Goal: Information Seeking & Learning: Learn about a topic

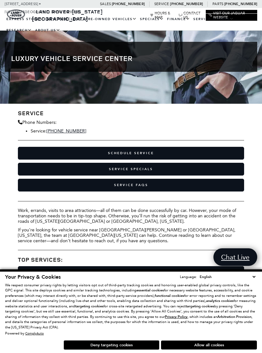
click at [174, 168] on link "Service Specials" at bounding box center [131, 169] width 226 height 13
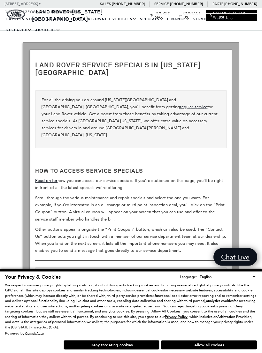
scroll to position [96, 0]
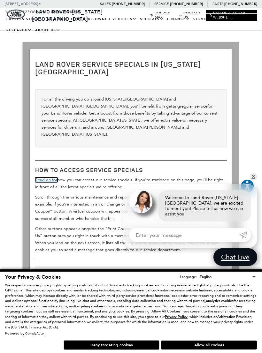
click at [56, 177] on link "Read on for" at bounding box center [46, 179] width 22 height 5
click at [64, 166] on strong "How to Access Service Specials" at bounding box center [89, 170] width 108 height 8
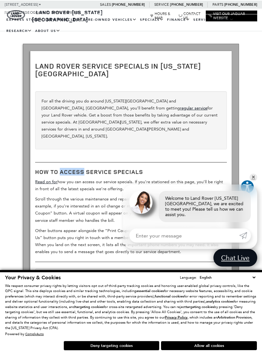
scroll to position [94, 0]
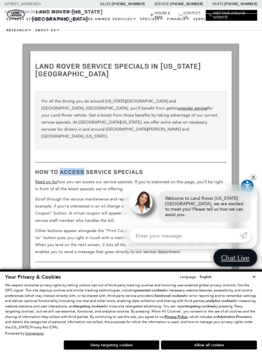
click at [62, 178] on p "Read on for how you can access our service specials. If you’re stationed on thi…" at bounding box center [130, 185] width 191 height 14
click at [60, 168] on strong "How to Access Service Specials" at bounding box center [89, 172] width 108 height 8
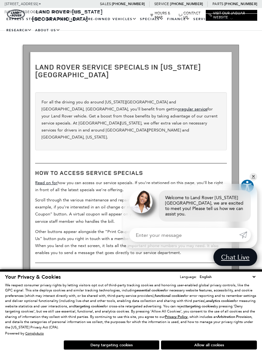
click at [59, 169] on strong "How to Access Service Specials" at bounding box center [89, 173] width 108 height 8
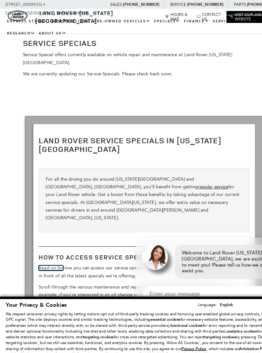
scroll to position [0, 0]
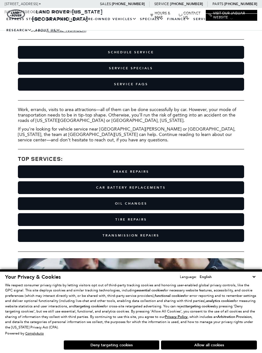
scroll to position [101, 0]
click at [198, 70] on link "Service Specials" at bounding box center [131, 68] width 226 height 13
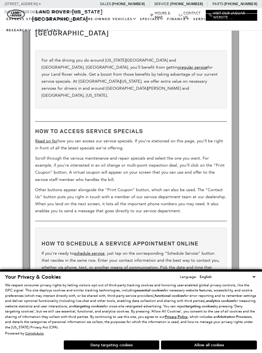
click at [47, 138] on link "Read on for" at bounding box center [46, 140] width 22 height 5
click at [47, 137] on p "Read on for how you can access our service specials. If you’re stationed on thi…" at bounding box center [130, 144] width 191 height 14
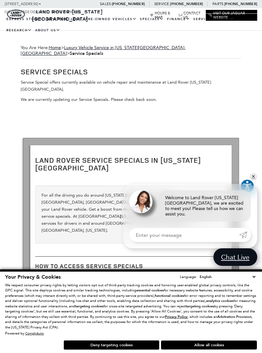
click at [0, 0] on link "Service Specials" at bounding box center [0, 0] width 0 height 0
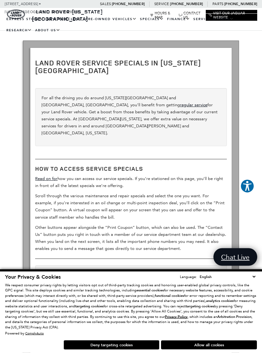
scroll to position [98, 0]
click at [43, 176] on link "Read on for" at bounding box center [46, 178] width 22 height 5
click at [50, 164] on strong "How to Access Service Specials" at bounding box center [89, 168] width 108 height 8
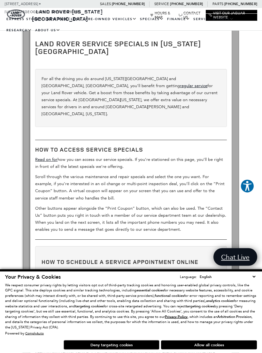
scroll to position [0, 0]
